Goal: Complete application form

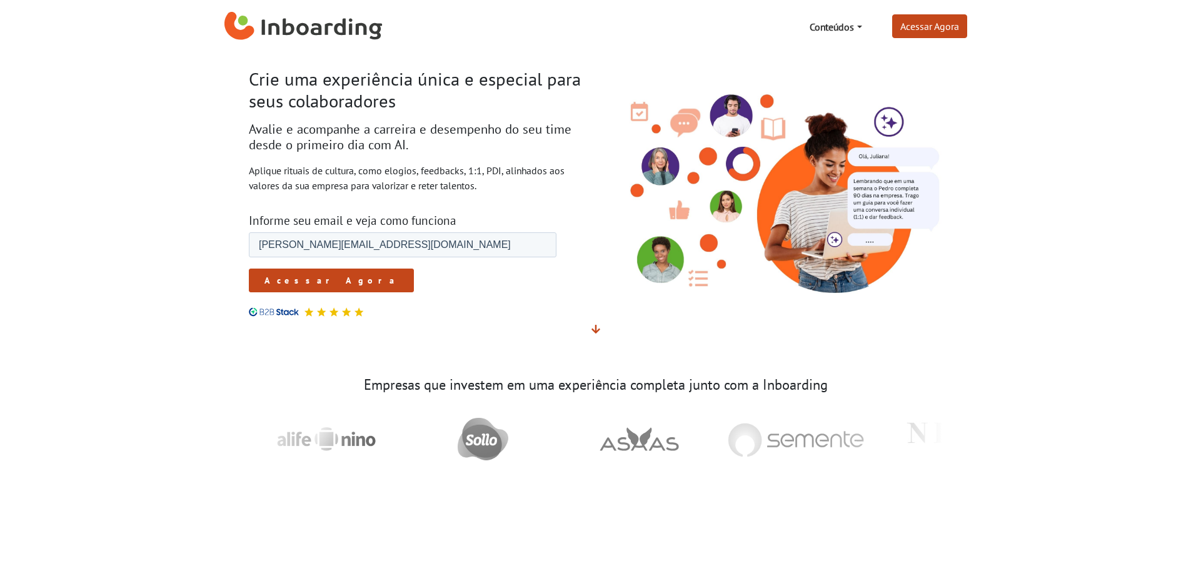
click at [281, 283] on input "Acessar Agora" at bounding box center [330, 281] width 165 height 24
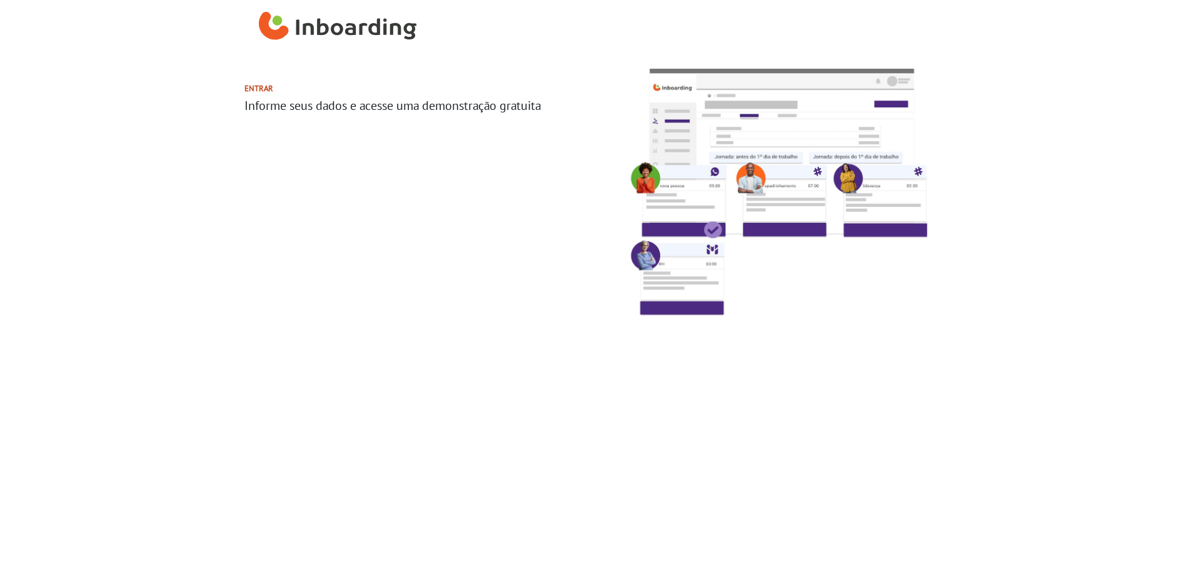
select select "BR"
select select "10-50"
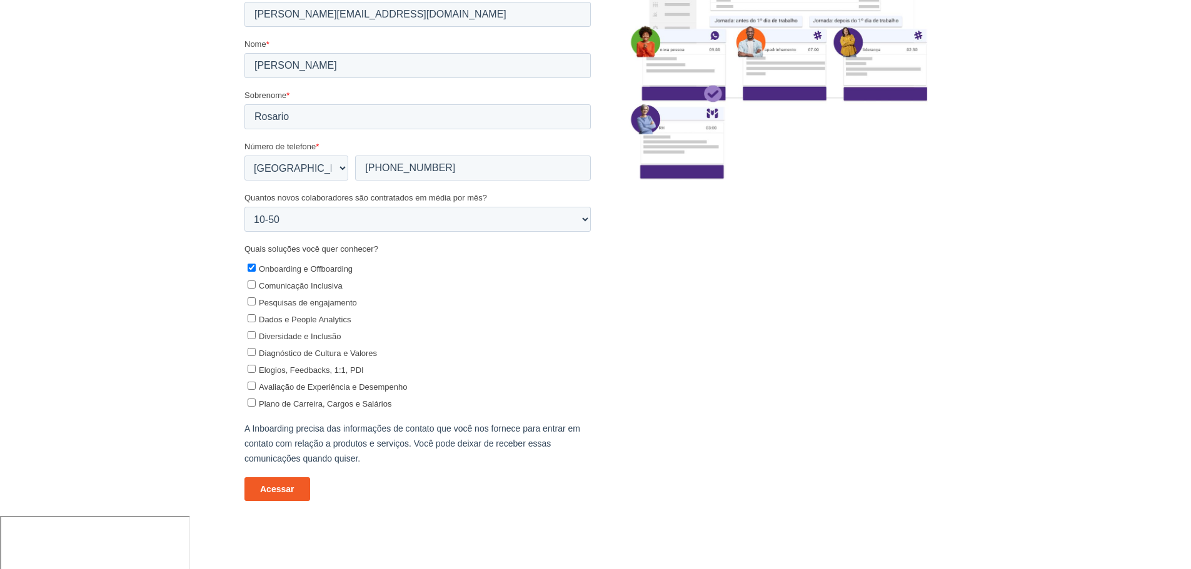
scroll to position [143, 0]
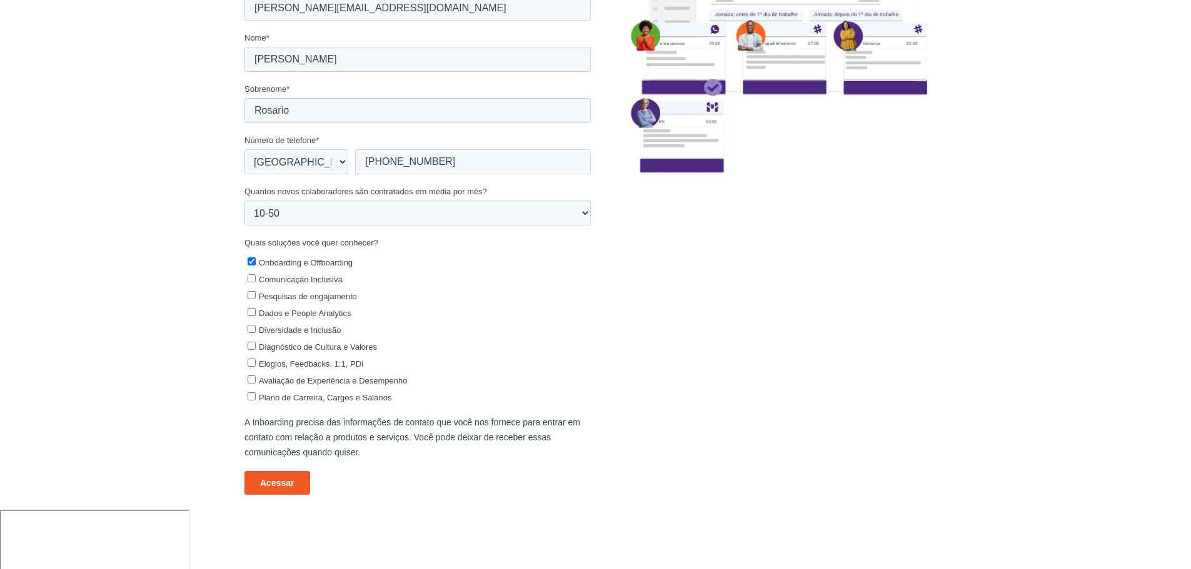
click at [286, 483] on input "Acessar" at bounding box center [277, 484] width 66 height 24
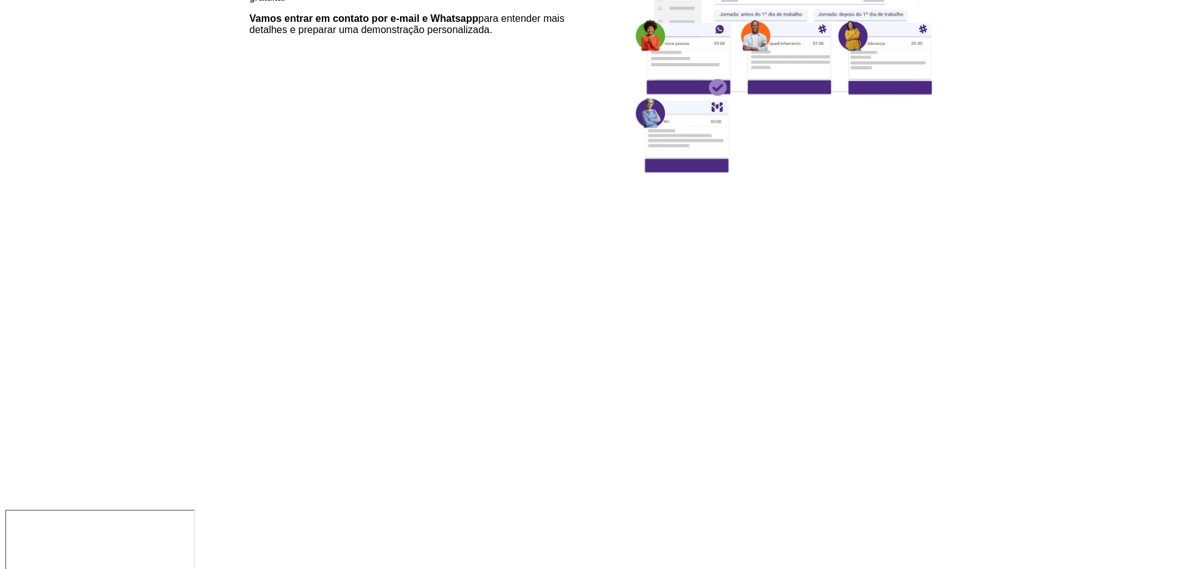
scroll to position [0, 0]
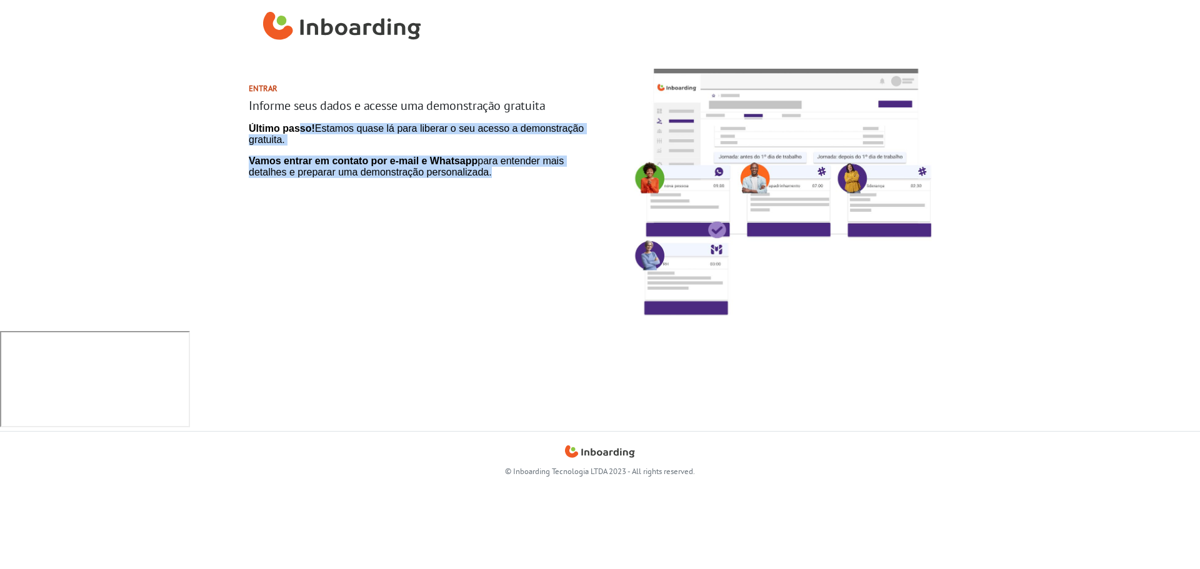
drag, startPoint x: 298, startPoint y: 127, endPoint x: 845, endPoint y: 303, distance: 575.0
click at [595, 179] on html "Último passo! Estamos quase lá para liberar o seu acesso a demonstração gratuit…" at bounding box center [422, 155] width 346 height 65
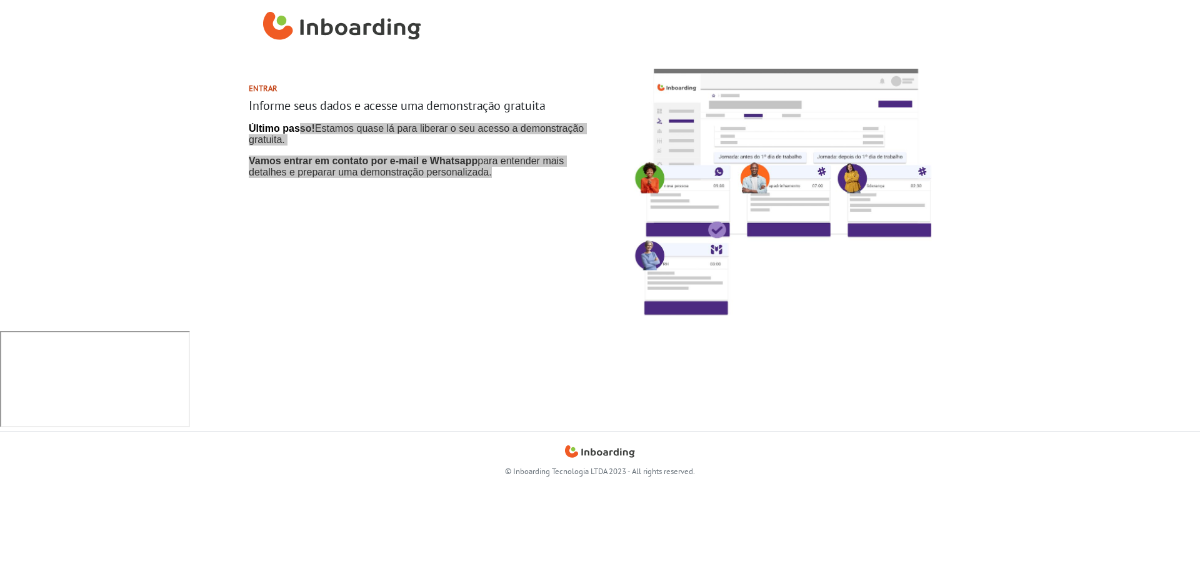
click at [596, 179] on div "Entrar Informe seus dados e acesse uma demonstração gratuita" at bounding box center [422, 193] width 356 height 278
click at [328, 121] on div "Entrar Informe seus dados e acesse uma demonstração gratuita" at bounding box center [422, 193] width 356 height 278
click at [386, 83] on div "Entrar Informe seus dados e acesse uma demonstração gratuita" at bounding box center [422, 193] width 356 height 278
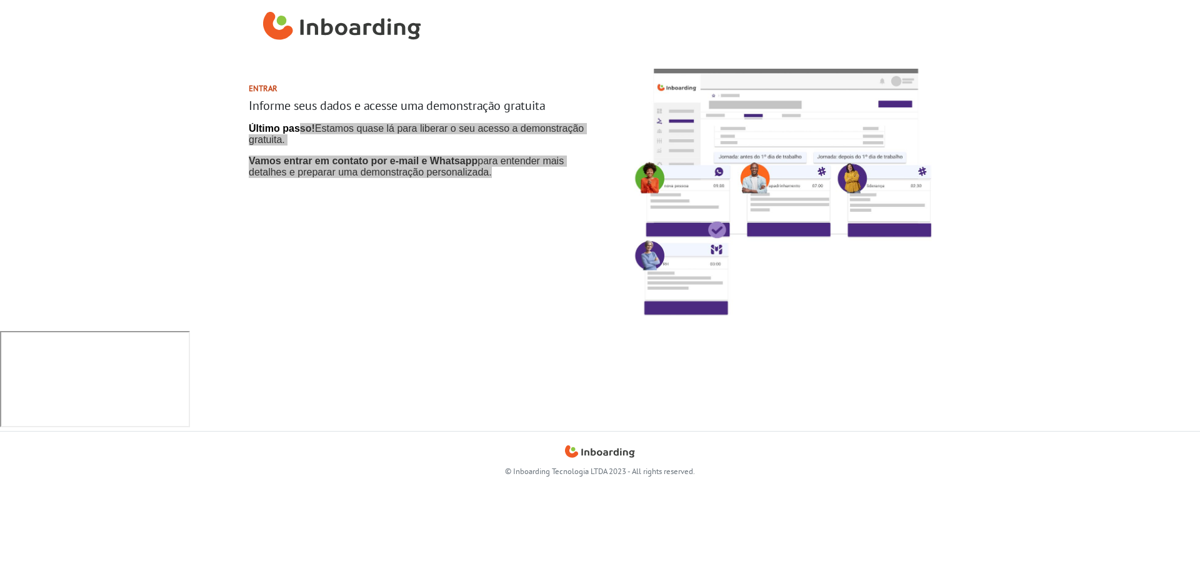
click at [556, 271] on div "Entrar Informe seus dados e acesse uma demonstração gratuita" at bounding box center [422, 193] width 356 height 278
click at [263, 87] on h2 "Entrar" at bounding box center [422, 88] width 346 height 9
click at [262, 86] on h2 "Entrar" at bounding box center [422, 88] width 346 height 9
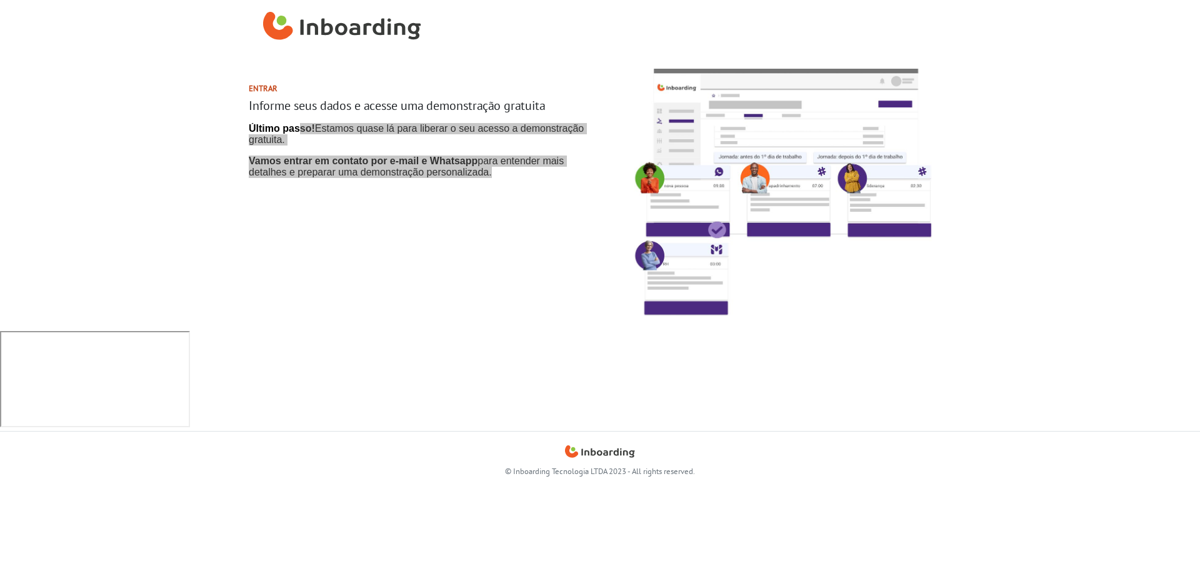
click at [389, 116] on div "Entrar Informe seus dados e acesse uma demonstração gratuita" at bounding box center [422, 193] width 356 height 278
click at [396, 292] on div "Entrar Informe seus dados e acesse uma demonstração gratuita" at bounding box center [422, 193] width 356 height 278
click at [331, 466] on p "© Inboarding Tecnologia LTDA 2023 - All rights reserved." at bounding box center [600, 472] width 694 height 12
click at [126, 86] on section "Entrar Informe seus dados e acesse uma demonstração gratuita" at bounding box center [600, 193] width 1200 height 278
